Goal: Task Accomplishment & Management: Use online tool/utility

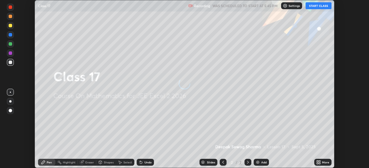
scroll to position [168, 369]
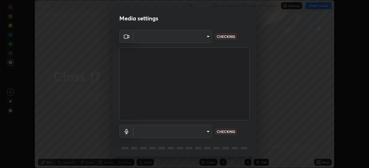
type input "e766c8a54b1912041f0244e3911b7069adbd20a35c2ff9eaaf066041b2f18353"
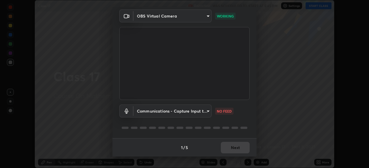
click at [205, 110] on body "Erase all Class 17 Recording WAS SCHEDULED TO START AT 5:45 PM Settings START C…" at bounding box center [184, 84] width 369 height 168
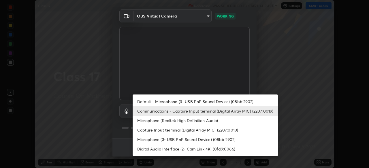
click at [195, 102] on li "Default - Microphone (3- USB PnP Sound Device) (08bb:2902)" at bounding box center [204, 102] width 145 height 10
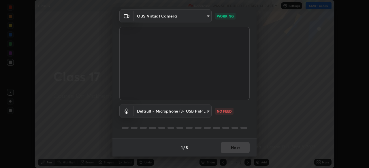
type input "default"
click at [241, 150] on button "Next" at bounding box center [235, 148] width 29 height 12
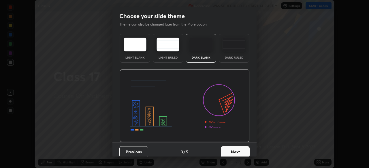
click at [247, 149] on button "Next" at bounding box center [235, 153] width 29 height 12
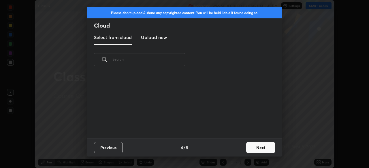
click at [260, 148] on button "Next" at bounding box center [260, 148] width 29 height 12
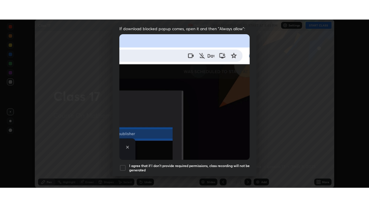
scroll to position [138, 0]
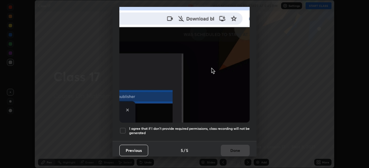
click at [231, 127] on h5 "I agree that if I don't provide required permissions, class recording will not …" at bounding box center [189, 131] width 120 height 9
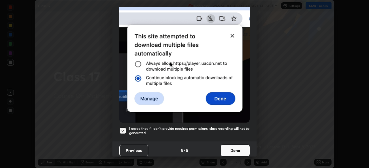
click at [234, 148] on button "Done" at bounding box center [235, 151] width 29 height 12
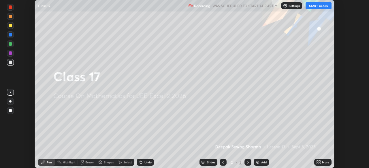
click at [319, 6] on button "START CLASS" at bounding box center [318, 5] width 26 height 7
click at [322, 162] on div "More" at bounding box center [325, 162] width 7 height 3
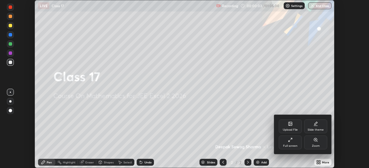
click at [290, 143] on div "Full screen" at bounding box center [289, 143] width 23 height 14
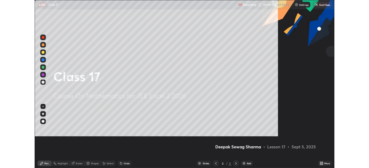
scroll to position [207, 369]
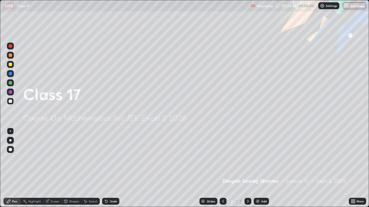
click at [258, 168] on img at bounding box center [257, 201] width 5 height 5
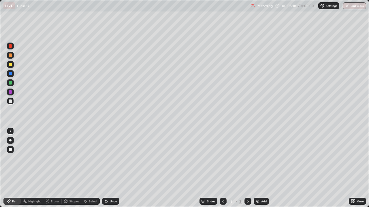
click at [9, 83] on div at bounding box center [10, 82] width 3 height 3
click at [10, 83] on div at bounding box center [10, 82] width 3 height 3
click at [110, 168] on div "Undo" at bounding box center [113, 201] width 7 height 3
click at [111, 168] on div "Undo" at bounding box center [110, 202] width 20 height 12
click at [11, 140] on div at bounding box center [10, 140] width 2 height 2
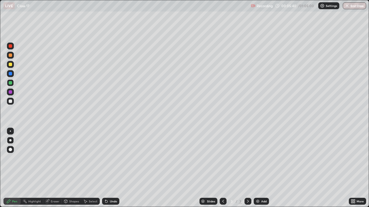
click at [10, 64] on div at bounding box center [10, 64] width 3 height 3
click at [10, 65] on div at bounding box center [10, 64] width 3 height 3
click at [247, 168] on icon at bounding box center [248, 201] width 2 height 3
click at [261, 168] on div "Add" at bounding box center [263, 201] width 5 height 3
click at [11, 55] on div at bounding box center [10, 55] width 3 height 3
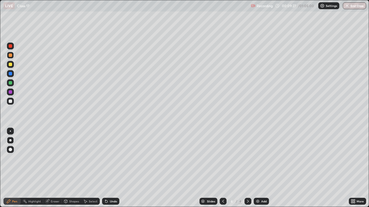
click at [9, 64] on div at bounding box center [10, 64] width 3 height 3
click at [10, 83] on div at bounding box center [10, 82] width 3 height 3
click at [248, 168] on icon at bounding box center [248, 201] width 2 height 3
click at [258, 168] on img at bounding box center [257, 201] width 5 height 5
click at [10, 102] on div at bounding box center [10, 101] width 3 height 3
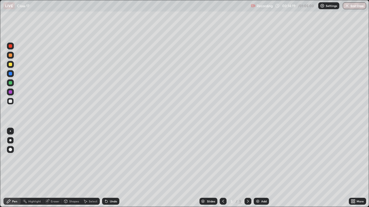
click at [44, 168] on div "Eraser" at bounding box center [52, 201] width 18 height 7
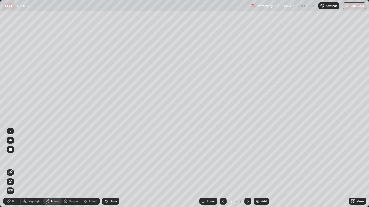
click at [6, 168] on div "Pen" at bounding box center [11, 201] width 17 height 7
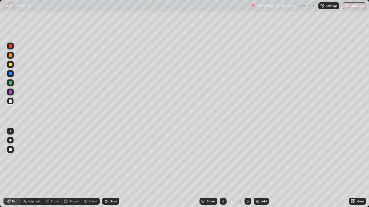
click at [7, 84] on div at bounding box center [10, 82] width 7 height 7
click at [9, 66] on div at bounding box center [10, 64] width 7 height 7
click at [12, 74] on div at bounding box center [10, 73] width 3 height 3
click at [10, 91] on div at bounding box center [10, 91] width 3 height 3
click at [71, 168] on div "Shapes" at bounding box center [74, 201] width 10 height 3
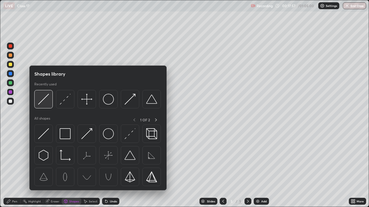
click at [47, 101] on img at bounding box center [43, 99] width 11 height 11
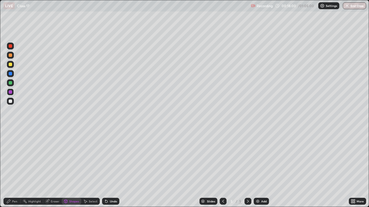
click at [11, 83] on div at bounding box center [10, 82] width 3 height 3
click at [110, 168] on div "Undo" at bounding box center [113, 201] width 7 height 3
click at [12, 168] on div "Pen" at bounding box center [11, 201] width 17 height 7
click at [67, 168] on icon at bounding box center [65, 201] width 5 height 5
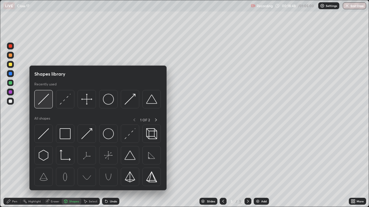
click at [43, 101] on img at bounding box center [43, 99] width 11 height 11
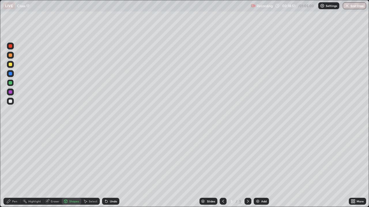
click at [10, 92] on div at bounding box center [10, 91] width 3 height 3
click at [10, 73] on div at bounding box center [10, 73] width 3 height 3
click at [11, 168] on icon at bounding box center [8, 201] width 5 height 5
click at [259, 168] on img at bounding box center [257, 201] width 5 height 5
click at [11, 84] on div at bounding box center [10, 82] width 3 height 3
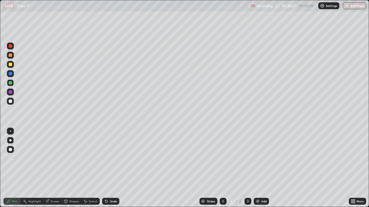
click at [10, 100] on div at bounding box center [10, 101] width 3 height 3
click at [70, 168] on div "Shapes" at bounding box center [74, 201] width 10 height 3
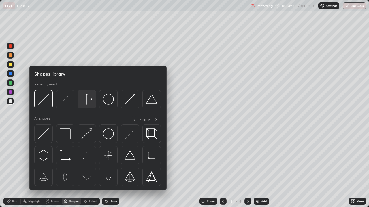
click at [89, 103] on img at bounding box center [86, 99] width 11 height 11
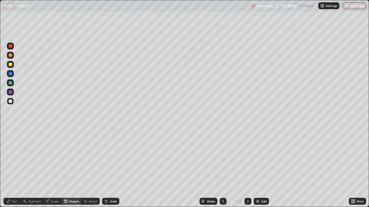
click at [13, 168] on div "Pen" at bounding box center [14, 201] width 5 height 3
click at [10, 65] on div at bounding box center [10, 64] width 3 height 3
click at [110, 168] on div "Undo" at bounding box center [113, 201] width 7 height 3
click at [12, 100] on div at bounding box center [10, 101] width 3 height 3
click at [10, 82] on div at bounding box center [10, 82] width 3 height 3
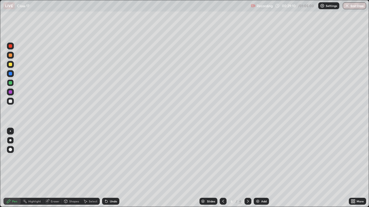
click at [10, 56] on div at bounding box center [10, 55] width 3 height 3
click at [10, 92] on div at bounding box center [10, 91] width 3 height 3
click at [106, 168] on icon at bounding box center [106, 202] width 2 height 2
click at [105, 168] on icon at bounding box center [106, 202] width 2 height 2
click at [108, 168] on icon at bounding box center [106, 201] width 5 height 5
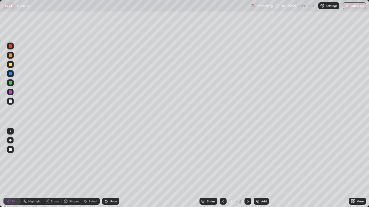
click at [109, 168] on div "Undo" at bounding box center [110, 201] width 17 height 7
click at [110, 168] on div "Undo" at bounding box center [113, 201] width 7 height 3
click at [108, 168] on div "Undo" at bounding box center [110, 201] width 17 height 7
click at [110, 168] on div "Undo" at bounding box center [113, 201] width 7 height 3
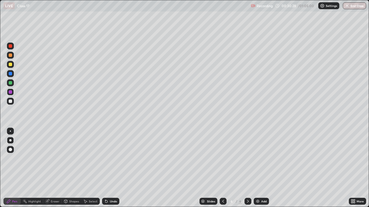
click at [10, 83] on div at bounding box center [10, 82] width 3 height 3
click at [70, 168] on div "Shapes" at bounding box center [72, 201] width 20 height 7
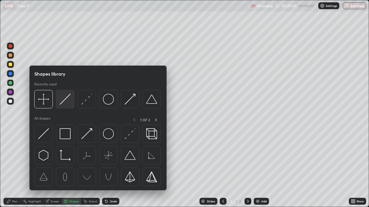
click at [66, 102] on img at bounding box center [65, 99] width 11 height 11
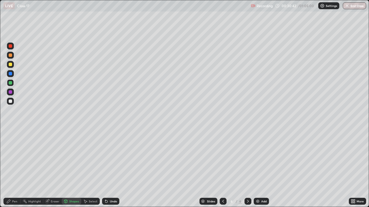
click at [10, 92] on div at bounding box center [10, 91] width 3 height 3
click at [13, 168] on div "Pen" at bounding box center [14, 201] width 5 height 3
click at [10, 56] on div at bounding box center [10, 55] width 3 height 3
click at [10, 84] on div at bounding box center [10, 82] width 3 height 3
click at [222, 168] on icon at bounding box center [223, 201] width 5 height 5
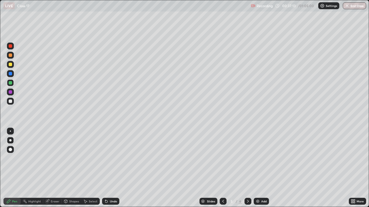
click at [246, 168] on icon at bounding box center [247, 201] width 5 height 5
click at [354, 168] on icon at bounding box center [353, 202] width 1 height 1
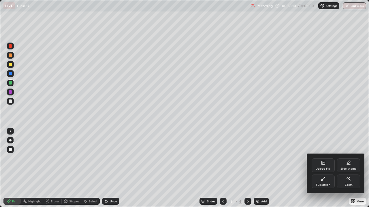
click at [323, 168] on icon at bounding box center [322, 179] width 5 height 5
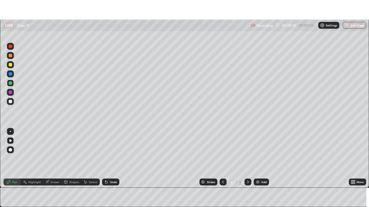
scroll to position [28622, 28422]
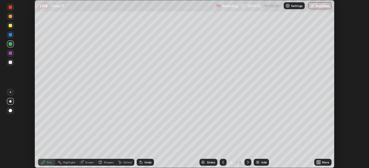
click at [321, 161] on div "More" at bounding box center [322, 162] width 17 height 7
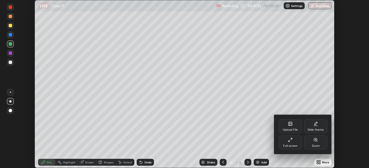
click at [299, 146] on div "Full screen" at bounding box center [289, 143] width 23 height 14
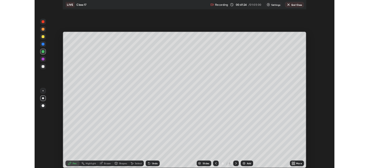
scroll to position [207, 369]
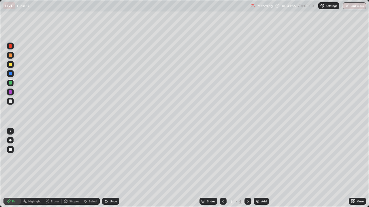
click at [7, 101] on div at bounding box center [10, 101] width 7 height 7
click at [69, 168] on div "Shapes" at bounding box center [74, 201] width 10 height 3
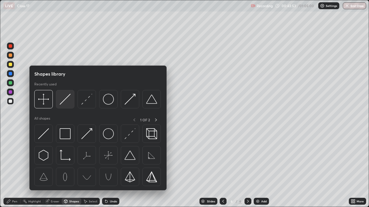
click at [61, 104] on img at bounding box center [65, 99] width 11 height 11
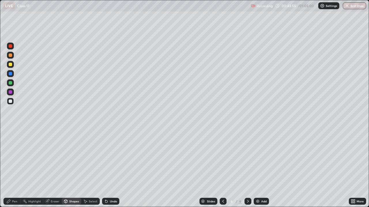
click at [10, 74] on div at bounding box center [10, 73] width 3 height 3
click at [10, 92] on div at bounding box center [10, 91] width 3 height 3
click at [12, 168] on div "Pen" at bounding box center [11, 201] width 17 height 7
click at [10, 64] on div at bounding box center [10, 64] width 3 height 3
click at [257, 168] on img at bounding box center [257, 201] width 5 height 5
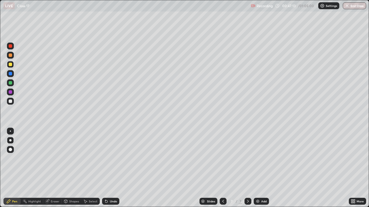
click at [223, 168] on icon at bounding box center [223, 201] width 5 height 5
click at [246, 168] on icon at bounding box center [247, 201] width 5 height 5
click at [223, 168] on icon at bounding box center [223, 201] width 5 height 5
click at [247, 168] on icon at bounding box center [247, 201] width 5 height 5
click at [257, 168] on img at bounding box center [257, 201] width 5 height 5
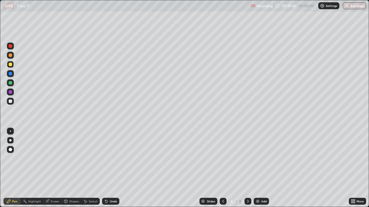
click at [8, 55] on div at bounding box center [10, 55] width 7 height 7
click at [69, 168] on div "Shapes" at bounding box center [74, 201] width 10 height 3
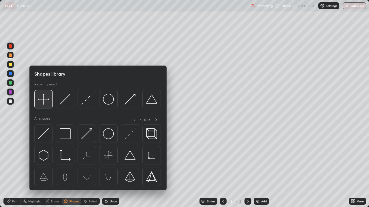
click at [45, 103] on img at bounding box center [43, 99] width 11 height 11
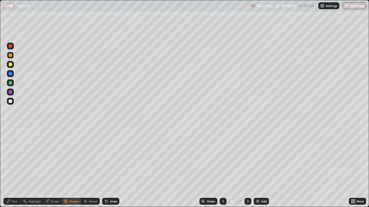
click at [110, 168] on div "Undo" at bounding box center [110, 201] width 17 height 7
click at [9, 103] on div at bounding box center [10, 101] width 7 height 7
click at [8, 168] on icon at bounding box center [8, 201] width 5 height 5
click at [9, 66] on div at bounding box center [10, 64] width 3 height 3
click at [9, 83] on div at bounding box center [10, 82] width 3 height 3
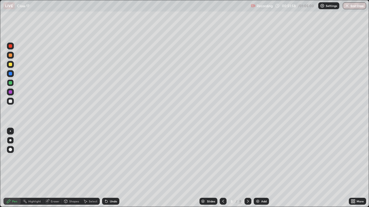
click at [73, 168] on div "Shapes" at bounding box center [72, 201] width 20 height 7
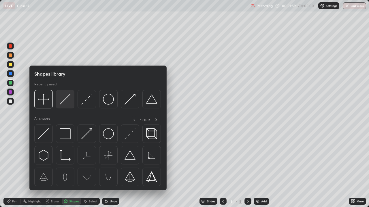
click at [64, 101] on img at bounding box center [65, 99] width 11 height 11
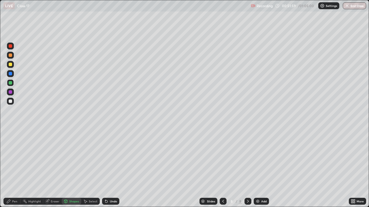
click at [11, 92] on div at bounding box center [10, 91] width 3 height 3
click at [11, 168] on icon at bounding box center [8, 201] width 5 height 5
click at [9, 73] on div at bounding box center [10, 73] width 3 height 3
click at [52, 168] on div "Eraser" at bounding box center [55, 201] width 9 height 3
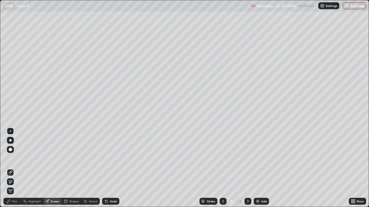
click at [13, 168] on div "Pen" at bounding box center [11, 201] width 17 height 7
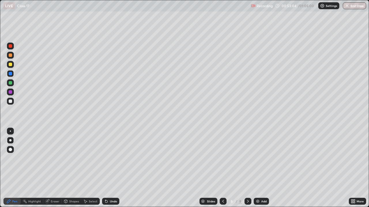
click at [10, 82] on div at bounding box center [10, 82] width 3 height 3
click at [111, 168] on div "Undo" at bounding box center [110, 201] width 17 height 7
click at [109, 168] on div "Undo" at bounding box center [110, 201] width 17 height 7
click at [10, 75] on div at bounding box center [10, 73] width 3 height 3
click at [72, 168] on div "Shapes" at bounding box center [72, 201] width 20 height 7
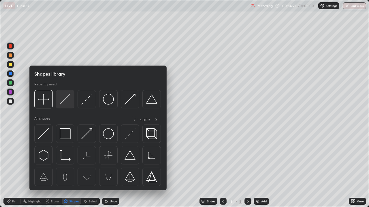
click at [65, 102] on img at bounding box center [65, 99] width 11 height 11
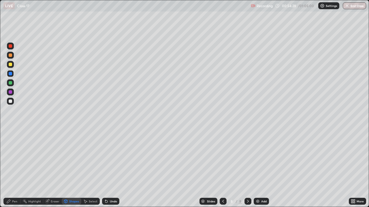
click at [13, 168] on div "Pen" at bounding box center [14, 201] width 5 height 3
click at [10, 84] on div at bounding box center [10, 82] width 3 height 3
click at [10, 92] on div at bounding box center [10, 91] width 3 height 3
click at [11, 56] on div at bounding box center [10, 55] width 3 height 3
click at [257, 168] on img at bounding box center [257, 201] width 5 height 5
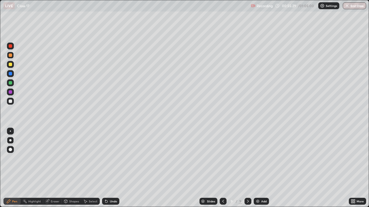
click at [11, 101] on div at bounding box center [10, 101] width 3 height 3
click at [112, 168] on div "Undo" at bounding box center [113, 201] width 7 height 3
click at [221, 168] on icon at bounding box center [223, 201] width 5 height 5
click at [247, 168] on icon at bounding box center [247, 201] width 5 height 5
click at [259, 168] on div "Add" at bounding box center [260, 201] width 15 height 7
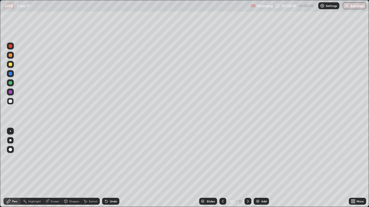
click at [71, 168] on div "Shapes" at bounding box center [72, 201] width 20 height 7
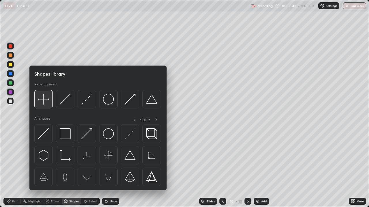
click at [43, 101] on img at bounding box center [43, 99] width 11 height 11
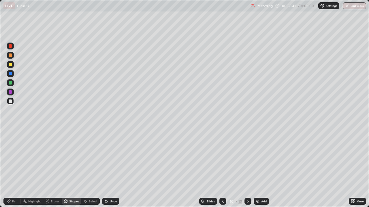
click at [9, 102] on div at bounding box center [10, 101] width 3 height 3
click at [13, 168] on div "Pen" at bounding box center [14, 201] width 5 height 3
click at [11, 82] on div at bounding box center [10, 82] width 3 height 3
click at [110, 168] on div "Undo" at bounding box center [113, 201] width 7 height 3
click at [10, 64] on div at bounding box center [10, 64] width 3 height 3
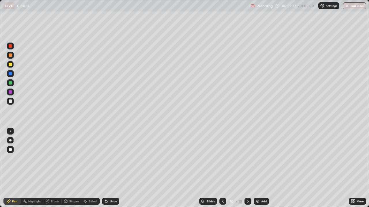
click at [10, 74] on div at bounding box center [10, 73] width 3 height 3
click at [10, 83] on div at bounding box center [10, 82] width 3 height 3
click at [8, 92] on div at bounding box center [10, 92] width 7 height 7
click at [9, 56] on div at bounding box center [10, 55] width 3 height 3
click at [10, 93] on div at bounding box center [10, 91] width 3 height 3
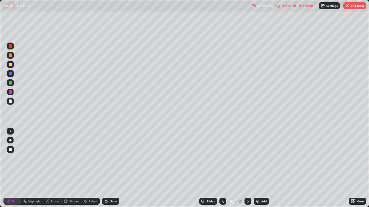
click at [9, 63] on div at bounding box center [10, 64] width 3 height 3
click at [69, 168] on div "Shapes" at bounding box center [74, 201] width 10 height 3
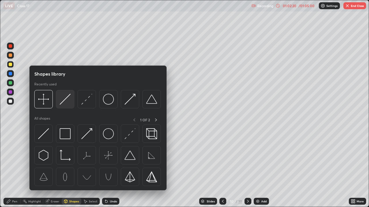
click at [64, 102] on img at bounding box center [65, 99] width 11 height 11
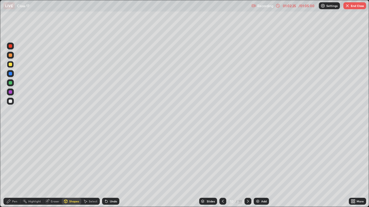
click at [10, 55] on div at bounding box center [10, 55] width 3 height 3
click at [10, 168] on icon at bounding box center [8, 201] width 5 height 5
click at [10, 55] on div at bounding box center [10, 55] width 3 height 3
click at [9, 64] on div at bounding box center [10, 64] width 3 height 3
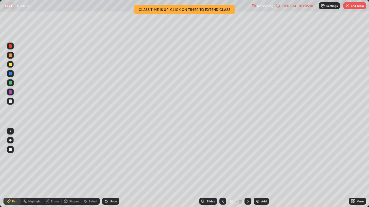
click at [221, 168] on div at bounding box center [222, 201] width 7 height 7
click at [221, 168] on icon at bounding box center [222, 201] width 5 height 5
click at [222, 168] on icon at bounding box center [222, 201] width 5 height 5
click at [247, 168] on icon at bounding box center [247, 201] width 5 height 5
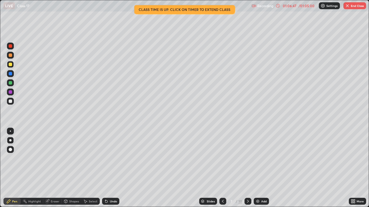
click at [247, 168] on icon at bounding box center [247, 201] width 5 height 5
click at [246, 168] on icon at bounding box center [247, 201] width 5 height 5
click at [10, 93] on div at bounding box center [10, 91] width 3 height 3
click at [11, 84] on div at bounding box center [10, 82] width 3 height 3
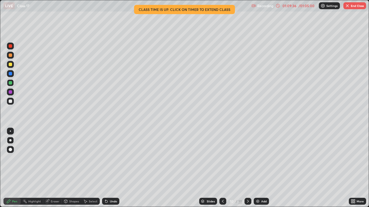
click at [352, 5] on button "End Class" at bounding box center [354, 5] width 23 height 7
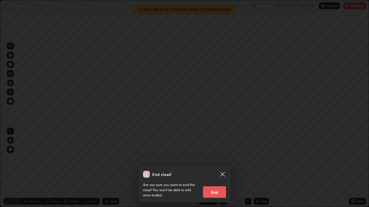
click at [212, 168] on button "End" at bounding box center [214, 193] width 23 height 12
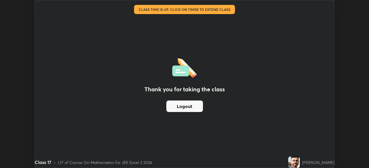
scroll to position [28622, 28422]
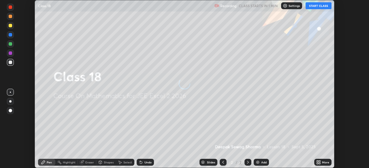
scroll to position [168, 369]
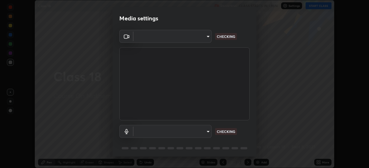
type input "e766c8a54b1912041f0244e3911b7069adbd20a35c2ff9eaaf066041b2f18353"
click at [204, 132] on body "Erase all Class 18 Recording CLASS STARTS IN 1 MIN Settings START CLASS Setting…" at bounding box center [184, 84] width 369 height 168
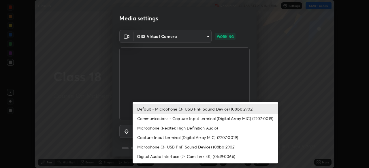
click at [210, 118] on li "Communications - Capture Input terminal (Digital Array MIC) (2207:0019)" at bounding box center [204, 119] width 145 height 10
type input "communications"
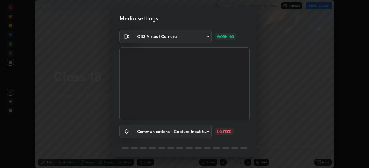
scroll to position [20, 0]
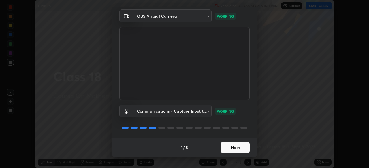
click at [236, 148] on button "Next" at bounding box center [235, 148] width 29 height 12
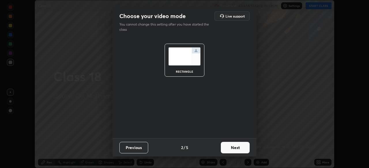
scroll to position [0, 0]
click at [241, 150] on button "Next" at bounding box center [235, 148] width 29 height 12
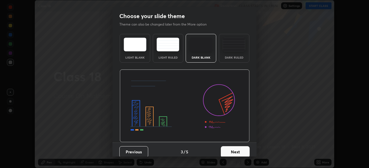
click at [243, 149] on button "Next" at bounding box center [235, 153] width 29 height 12
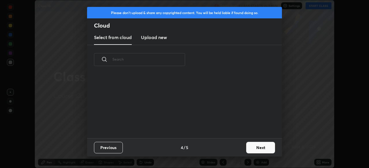
click at [258, 146] on button "Next" at bounding box center [260, 148] width 29 height 12
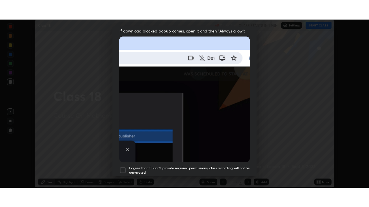
scroll to position [134, 0]
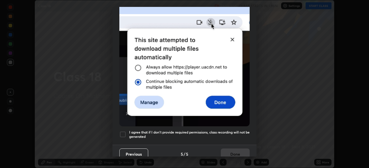
click at [227, 131] on h5 "I agree that if I don't provide required permissions, class recording will not …" at bounding box center [189, 134] width 120 height 9
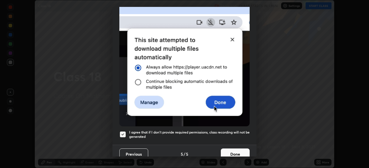
click at [237, 152] on button "Done" at bounding box center [235, 155] width 29 height 12
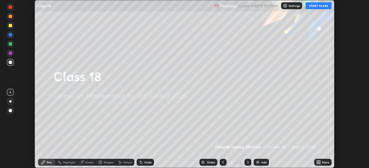
click at [322, 162] on div "More" at bounding box center [325, 162] width 7 height 3
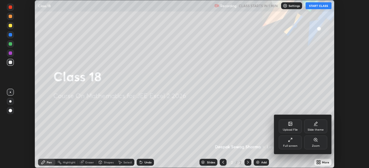
click at [294, 143] on div "Full screen" at bounding box center [289, 143] width 23 height 14
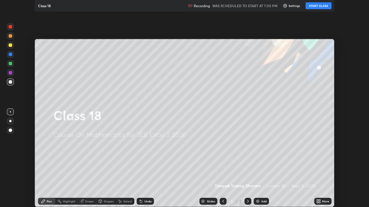
scroll to position [207, 369]
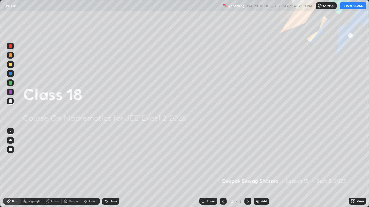
click at [350, 7] on button "START CLASS" at bounding box center [353, 5] width 26 height 7
click at [222, 168] on icon at bounding box center [223, 201] width 5 height 5
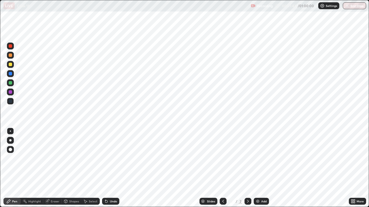
click at [207, 168] on div "Slides" at bounding box center [211, 201] width 8 height 3
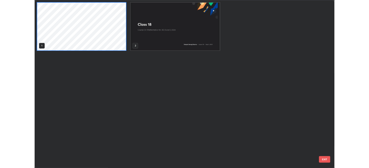
scroll to position [205, 365]
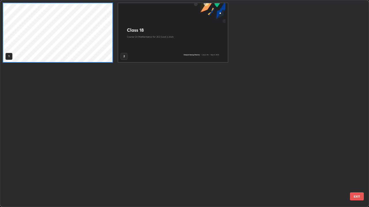
click at [170, 50] on img "grid" at bounding box center [172, 32] width 109 height 59
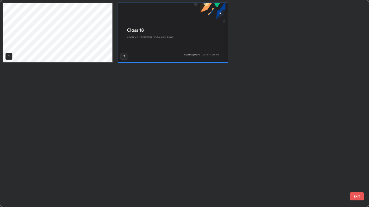
click at [170, 50] on img "grid" at bounding box center [172, 32] width 109 height 59
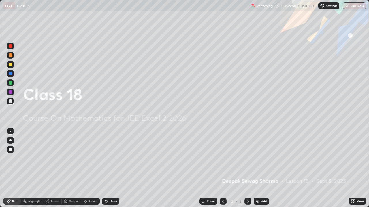
click at [100, 168] on div "Undo" at bounding box center [110, 202] width 20 height 12
click at [353, 168] on icon at bounding box center [353, 202] width 1 height 1
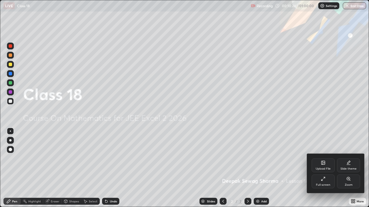
click at [319, 168] on div "Full screen" at bounding box center [322, 182] width 23 height 14
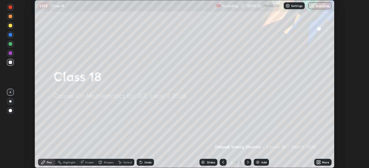
scroll to position [28622, 28422]
